Goal: Task Accomplishment & Management: Manage account settings

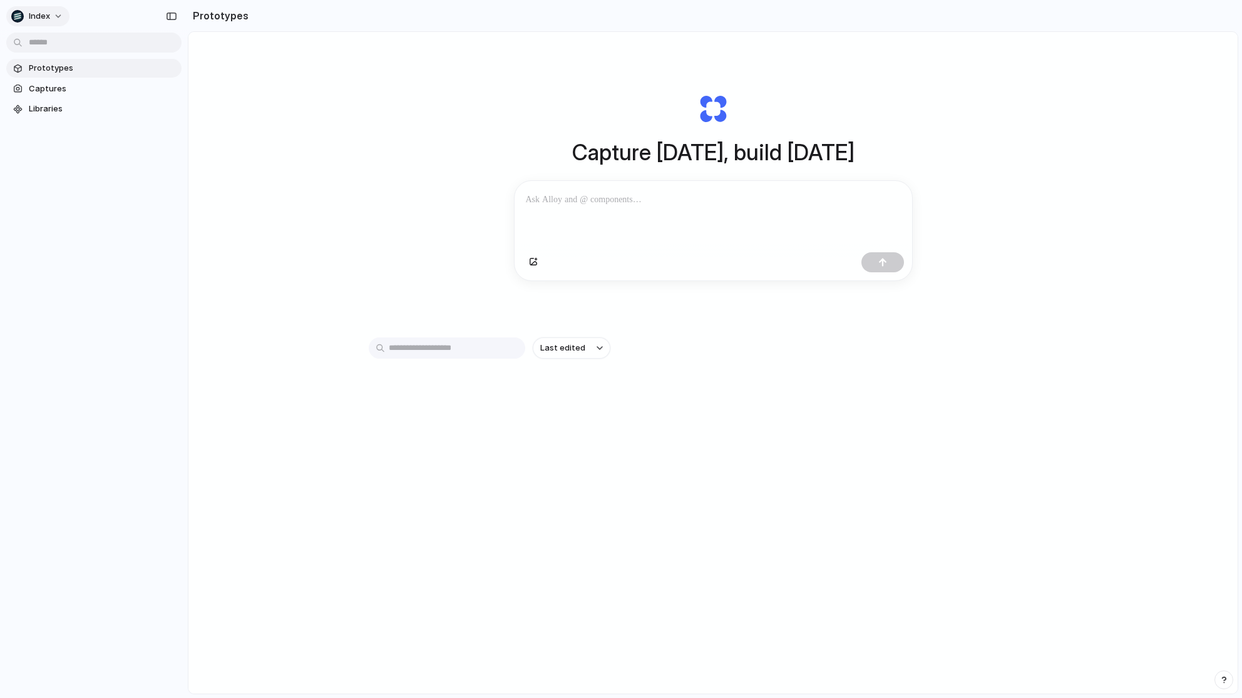
click at [44, 16] on span "Index" at bounding box center [39, 16] width 21 height 13
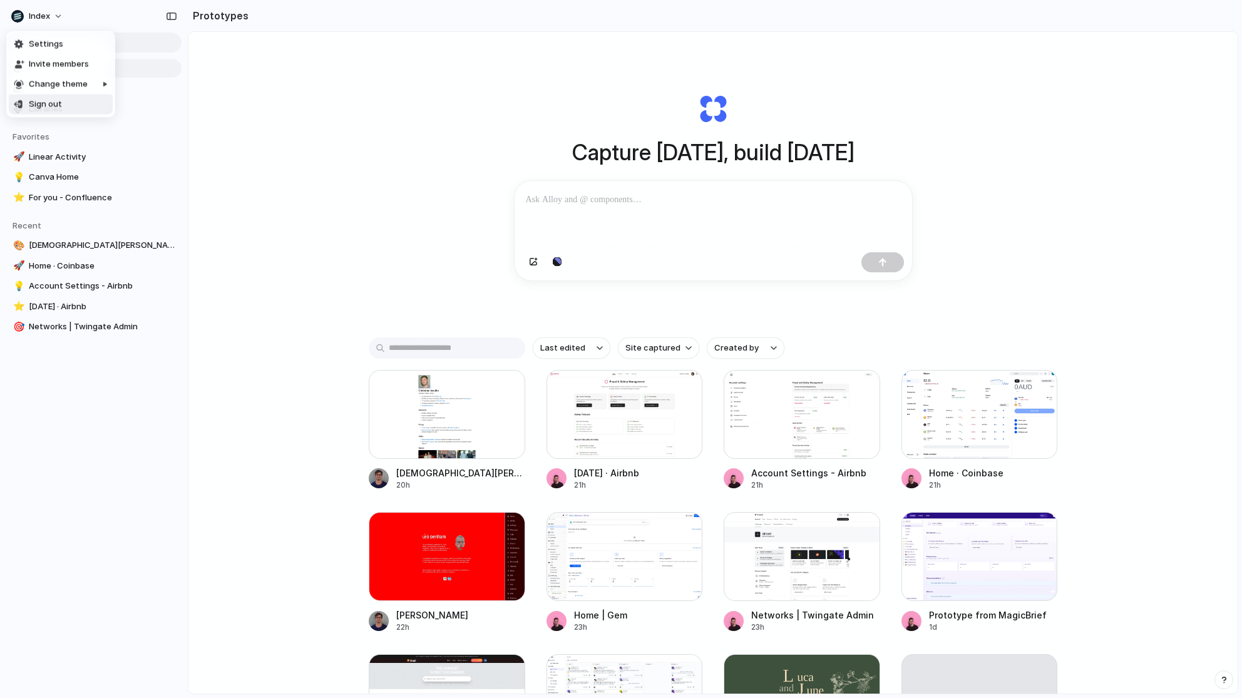
click at [39, 96] on li "Sign out" at bounding box center [61, 105] width 104 height 20
